Goal: Check status: Check status

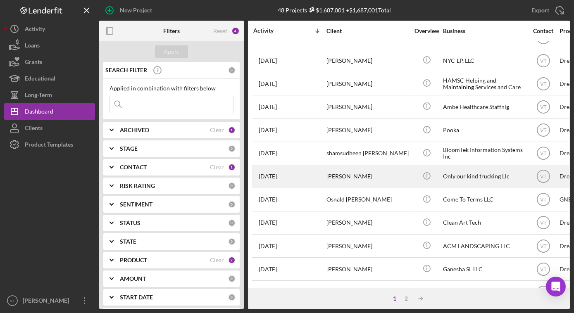
scroll to position [188, 0]
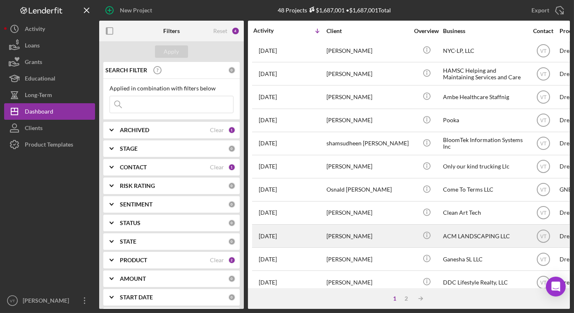
click at [370, 237] on div "[PERSON_NAME]" at bounding box center [368, 236] width 83 height 22
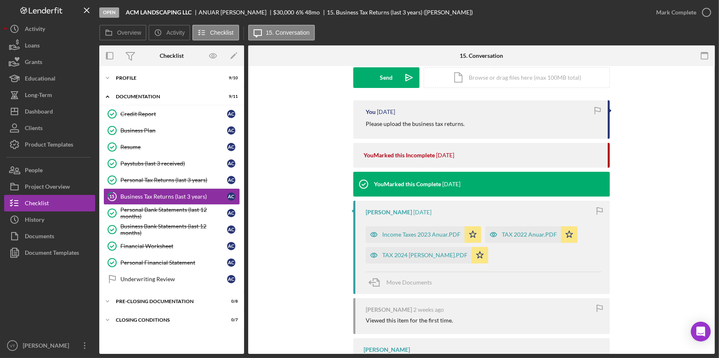
scroll to position [178, 0]
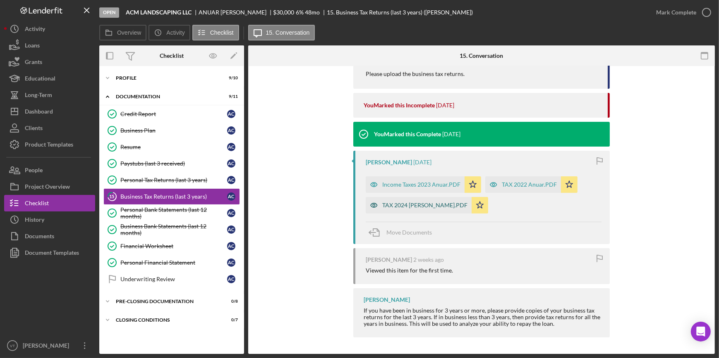
click at [417, 208] on div "TAX 2024 [PERSON_NAME].PDF" at bounding box center [424, 205] width 85 height 7
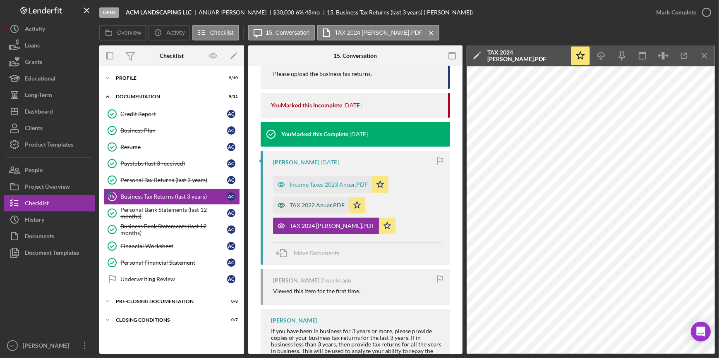
click at [318, 208] on div "TAX 2022 Anuar.PDF" at bounding box center [316, 205] width 55 height 7
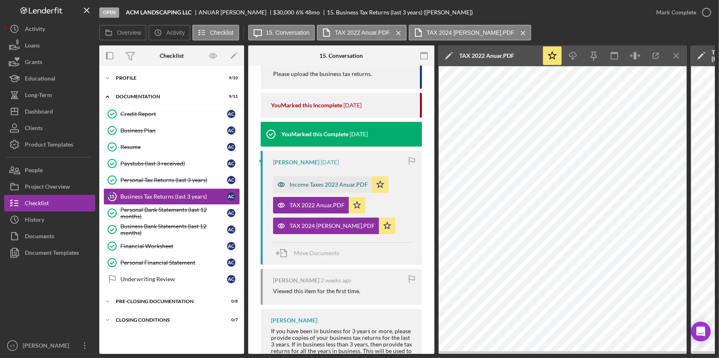
click at [306, 185] on div "Income Taxes 2023 Anuar.PDF" at bounding box center [328, 184] width 78 height 7
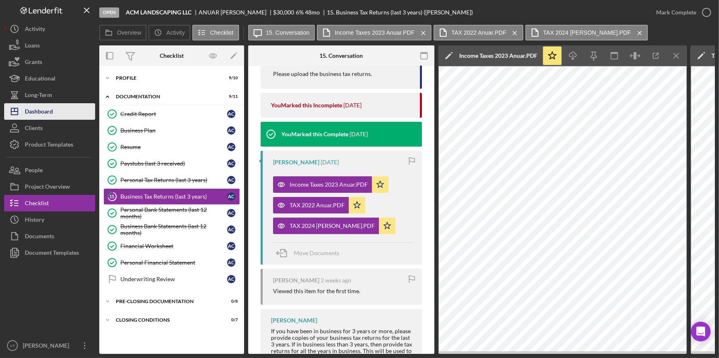
click at [54, 113] on button "Icon/Dashboard Dashboard" at bounding box center [49, 111] width 91 height 17
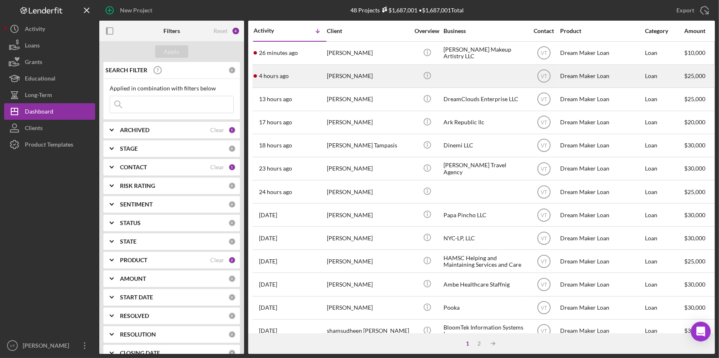
click at [344, 75] on div "[PERSON_NAME]" at bounding box center [368, 76] width 83 height 22
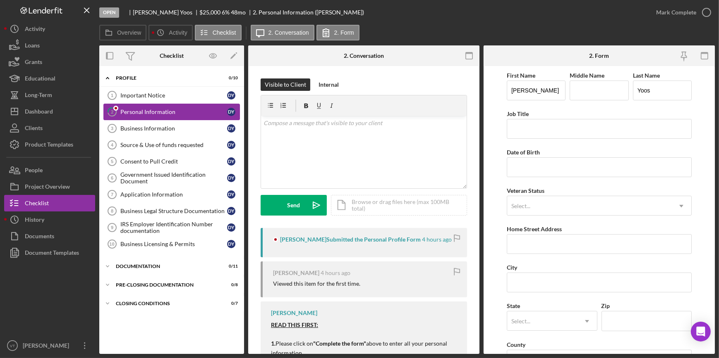
click at [155, 106] on link "2 Personal Information D Y" at bounding box center [171, 112] width 136 height 17
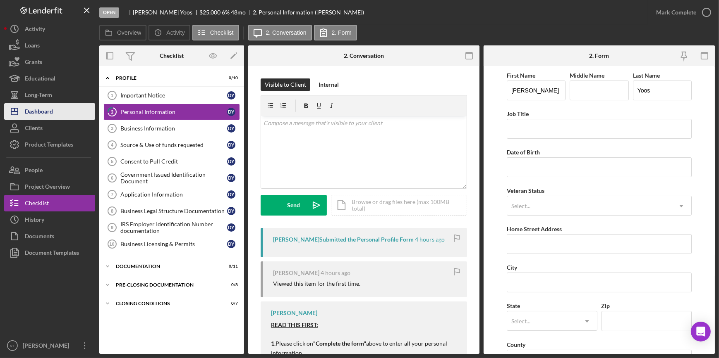
click at [57, 114] on button "Icon/Dashboard Dashboard" at bounding box center [49, 111] width 91 height 17
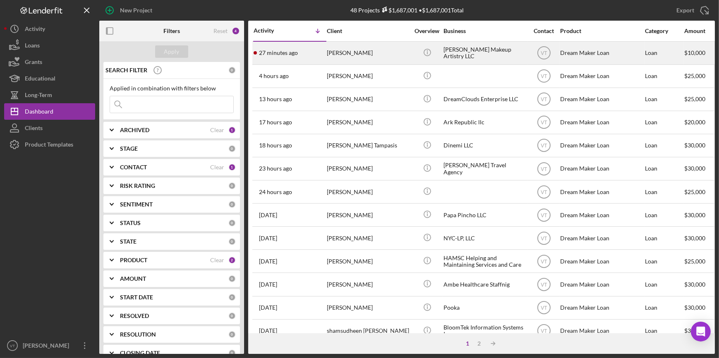
click at [326, 50] on td "[PERSON_NAME]" at bounding box center [368, 52] width 85 height 23
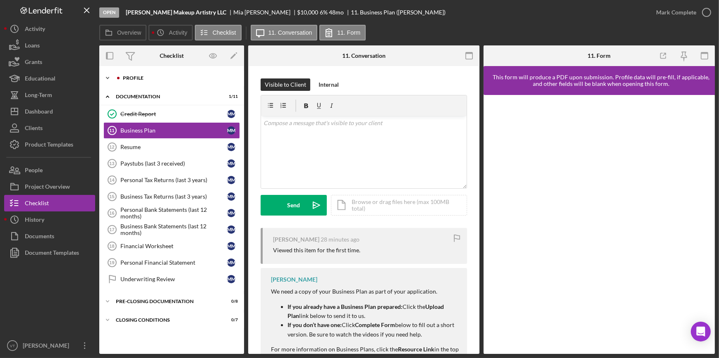
click at [107, 71] on icon "Icon/Expander" at bounding box center [107, 78] width 17 height 17
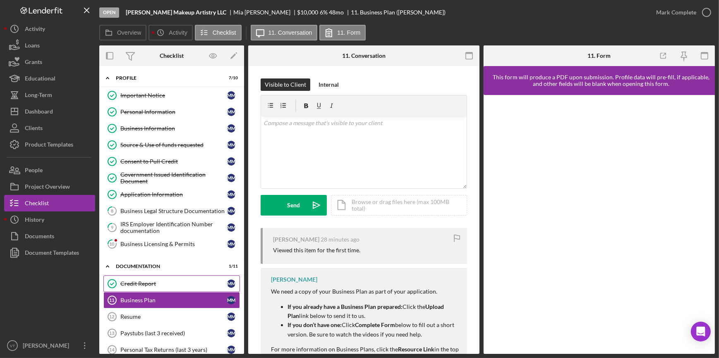
click at [126, 283] on div "Credit Report" at bounding box center [173, 284] width 107 height 7
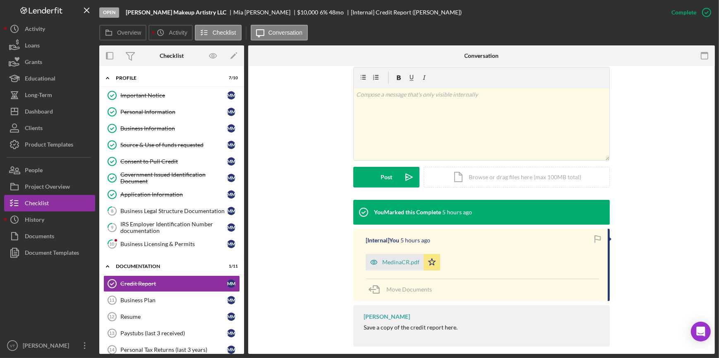
scroll to position [134, 0]
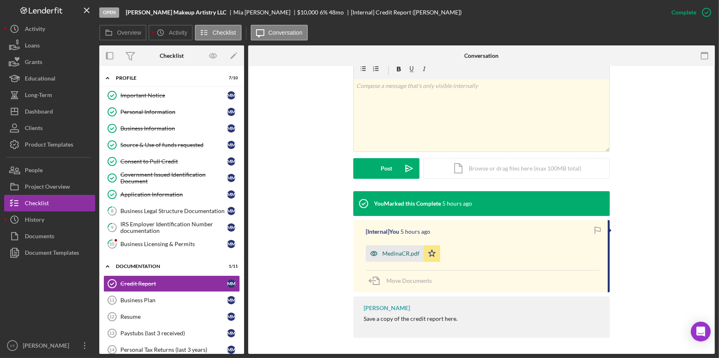
click at [381, 249] on div "MedinaCR.pdf" at bounding box center [394, 254] width 58 height 17
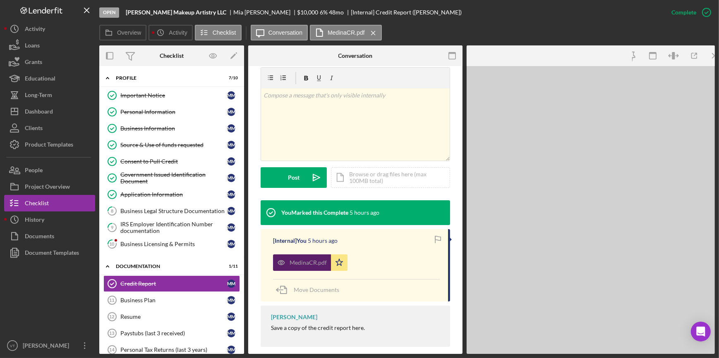
scroll to position [143, 0]
